Goal: Ask a question

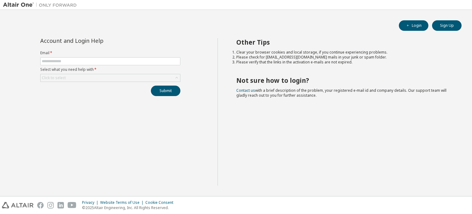
click at [90, 62] on input "text" at bounding box center [110, 61] width 137 height 5
drag, startPoint x: 73, startPoint y: 151, endPoint x: 58, endPoint y: 84, distance: 68.9
click at [58, 84] on div "Account and Login Help Email * Select what you need help with * Click to select…" at bounding box center [110, 111] width 215 height 147
click at [55, 60] on input "text" at bounding box center [110, 61] width 137 height 5
type input "**********"
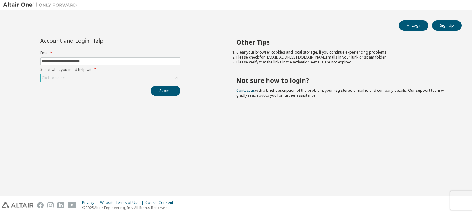
click at [73, 75] on div "Click to select" at bounding box center [111, 77] width 140 height 7
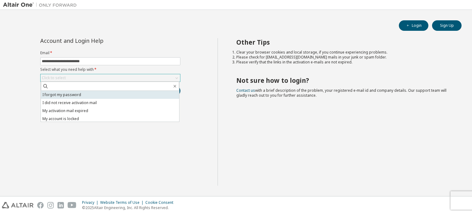
click at [68, 95] on li "I forgot my password" at bounding box center [110, 95] width 138 height 8
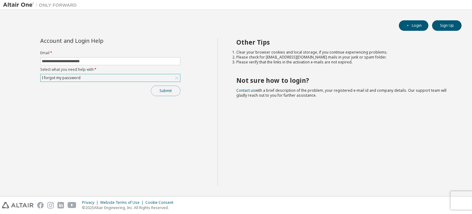
click at [164, 89] on button "Submit" at bounding box center [166, 90] width 30 height 10
click at [164, 94] on button "Submit" at bounding box center [166, 90] width 30 height 10
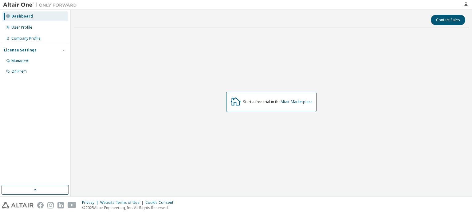
click at [257, 103] on div "Start a free trial in the Altair Marketplace" at bounding box center [277, 101] width 69 height 5
click at [288, 102] on link "Altair Marketplace" at bounding box center [297, 101] width 32 height 5
